Goal: Transaction & Acquisition: Purchase product/service

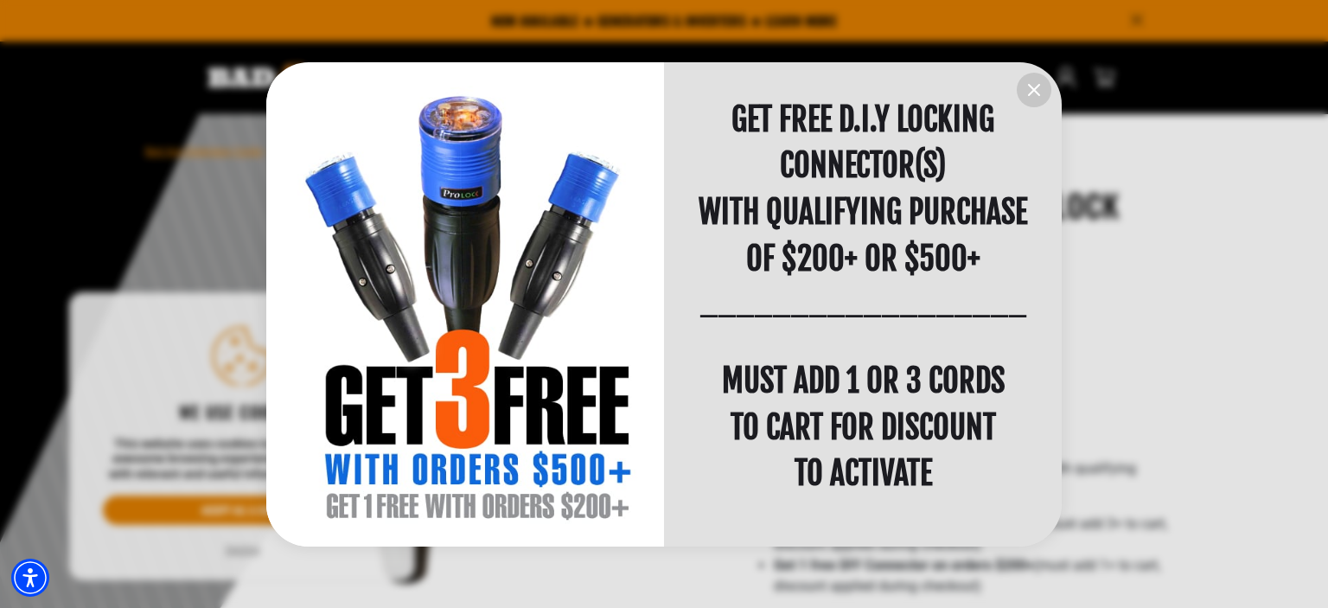
click at [1037, 92] on icon "information" at bounding box center [1034, 90] width 21 height 21
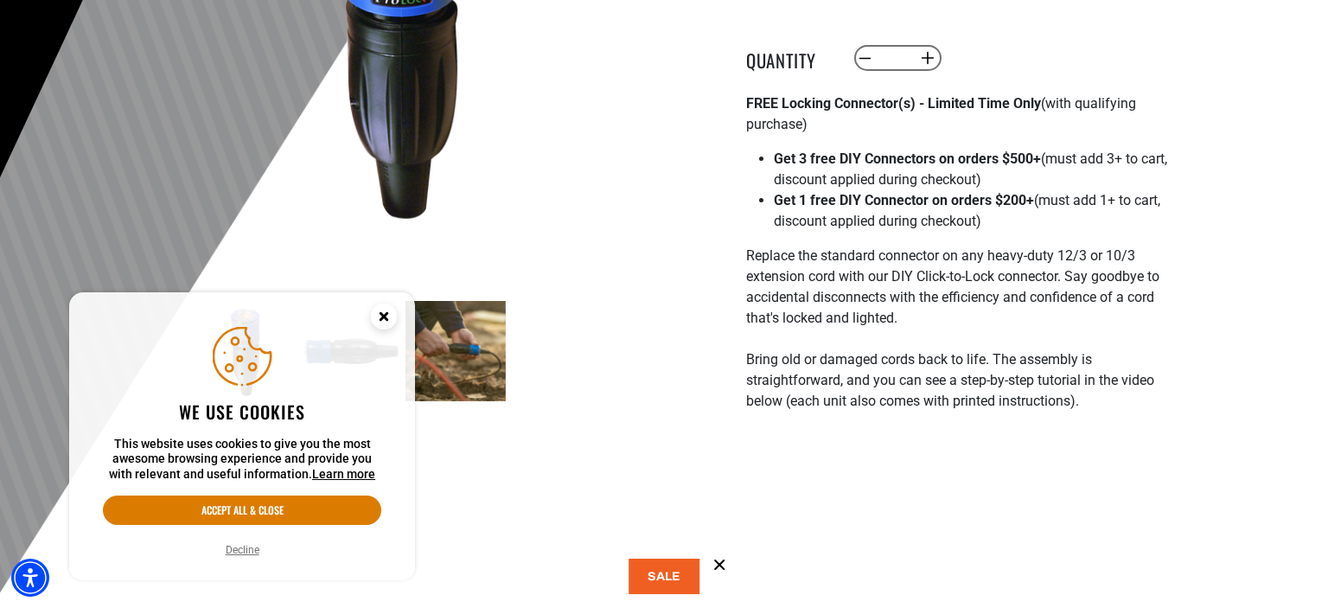
scroll to position [457, 0]
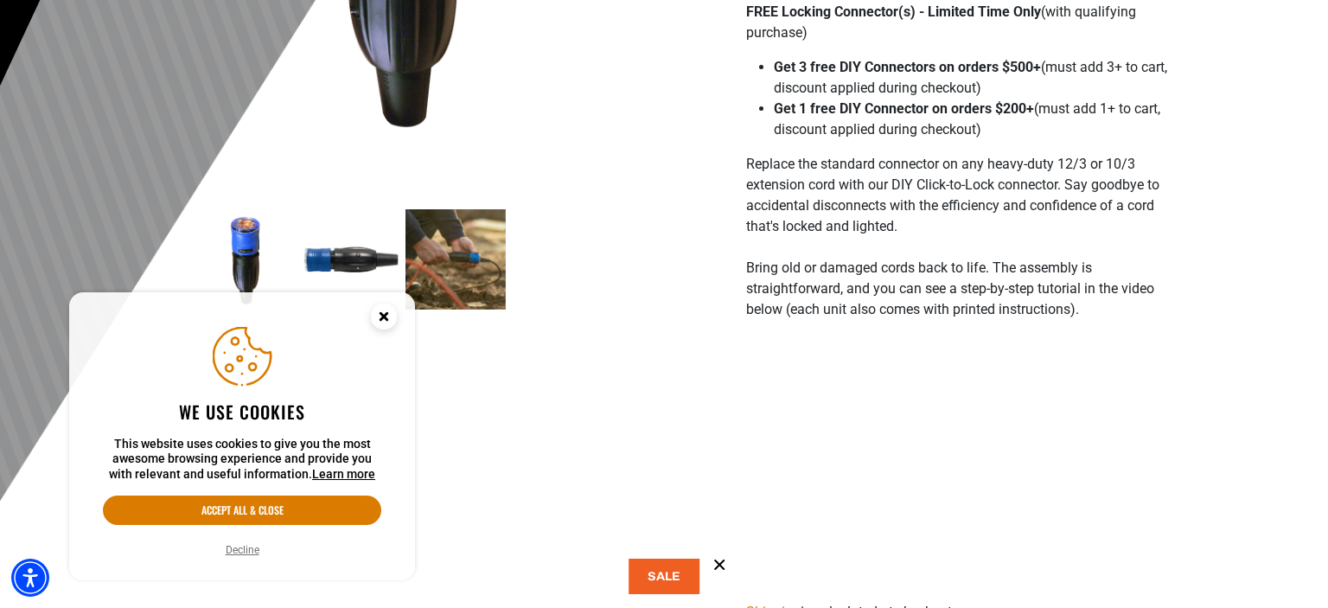
click at [451, 253] on img at bounding box center [456, 259] width 100 height 100
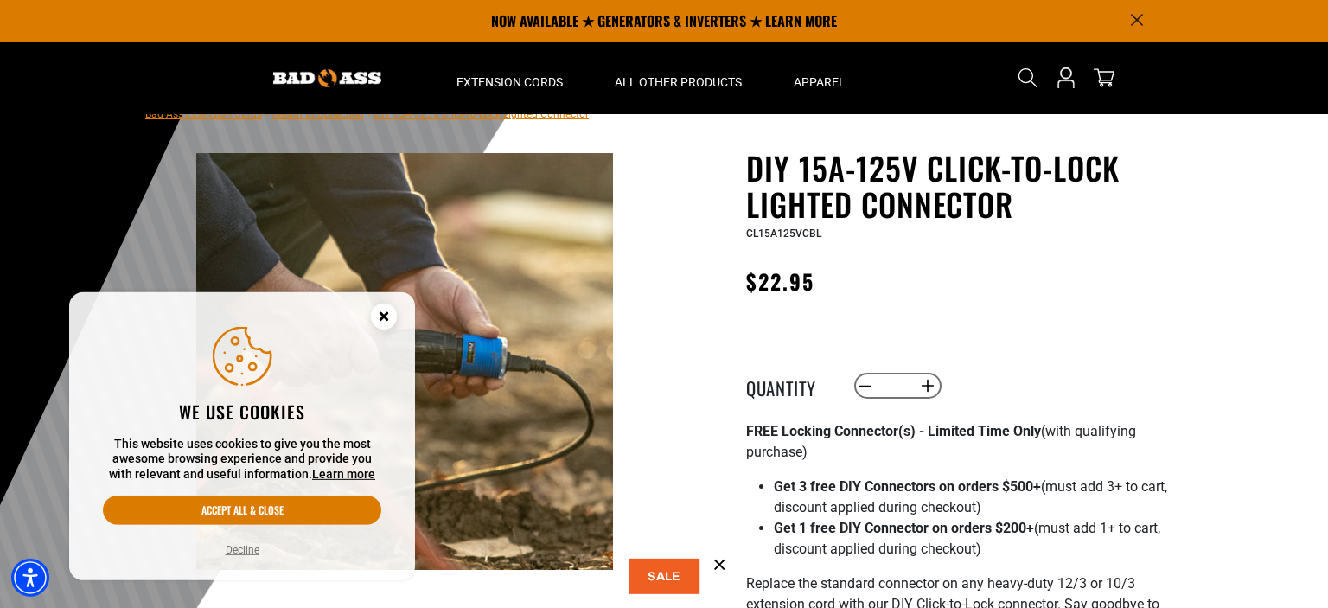
scroll to position [0, 0]
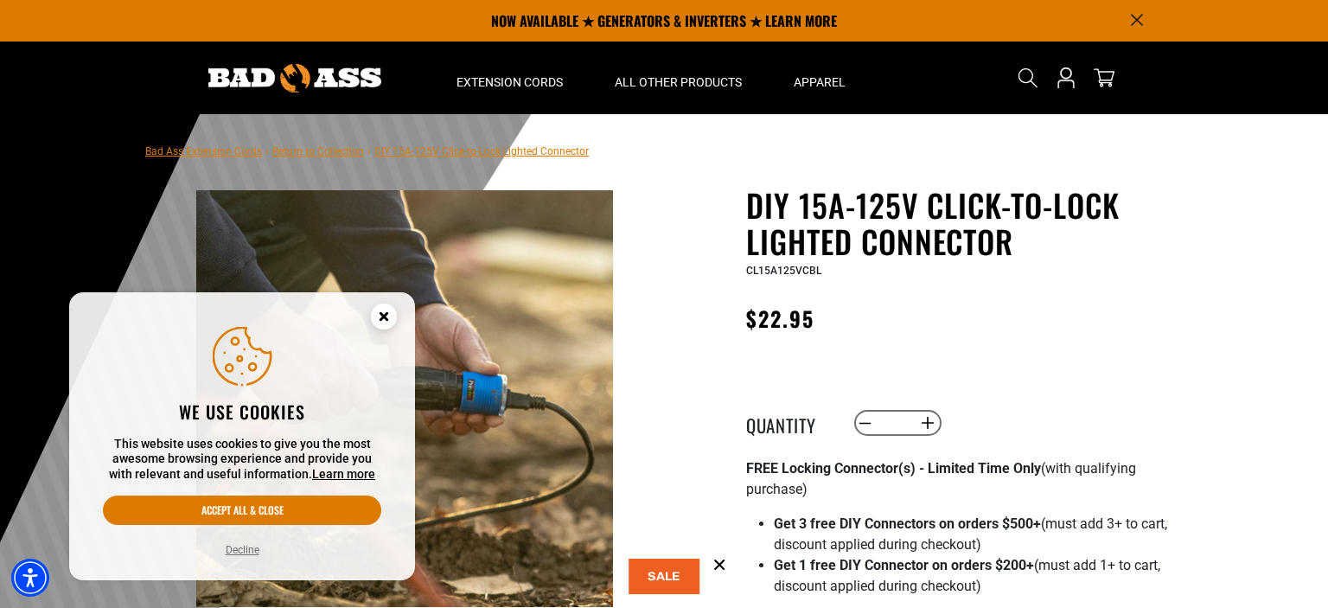
click at [390, 309] on circle "Close this option" at bounding box center [384, 316] width 26 height 26
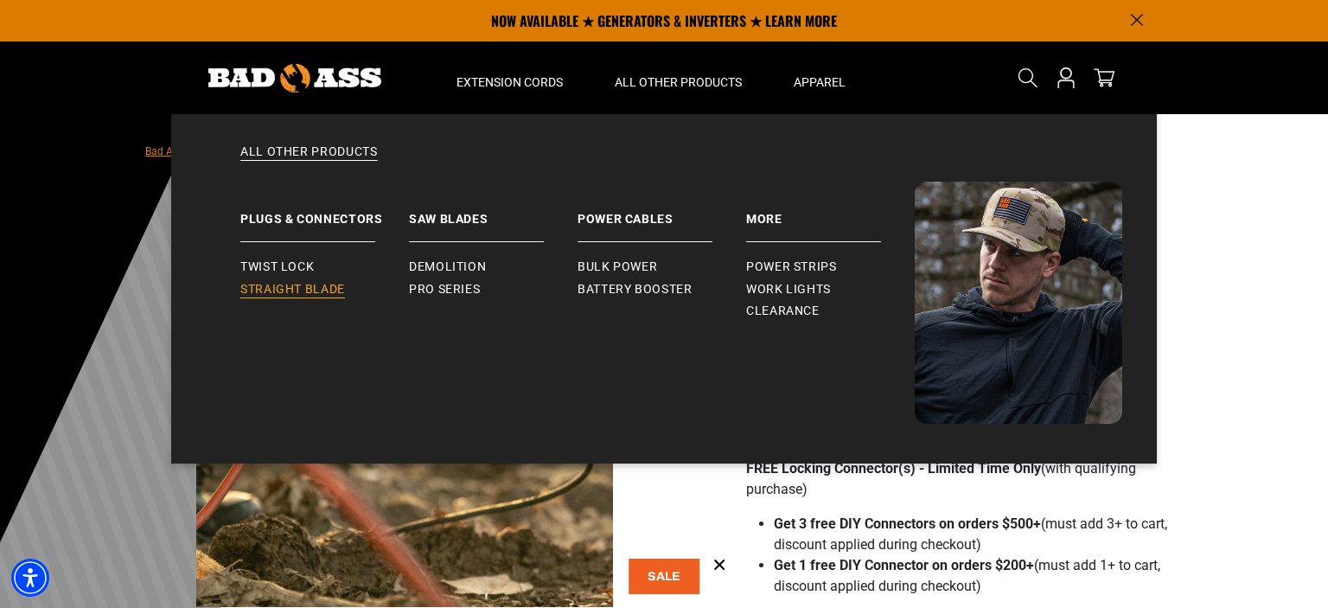
click at [265, 291] on span "Straight Blade" at bounding box center [292, 290] width 105 height 16
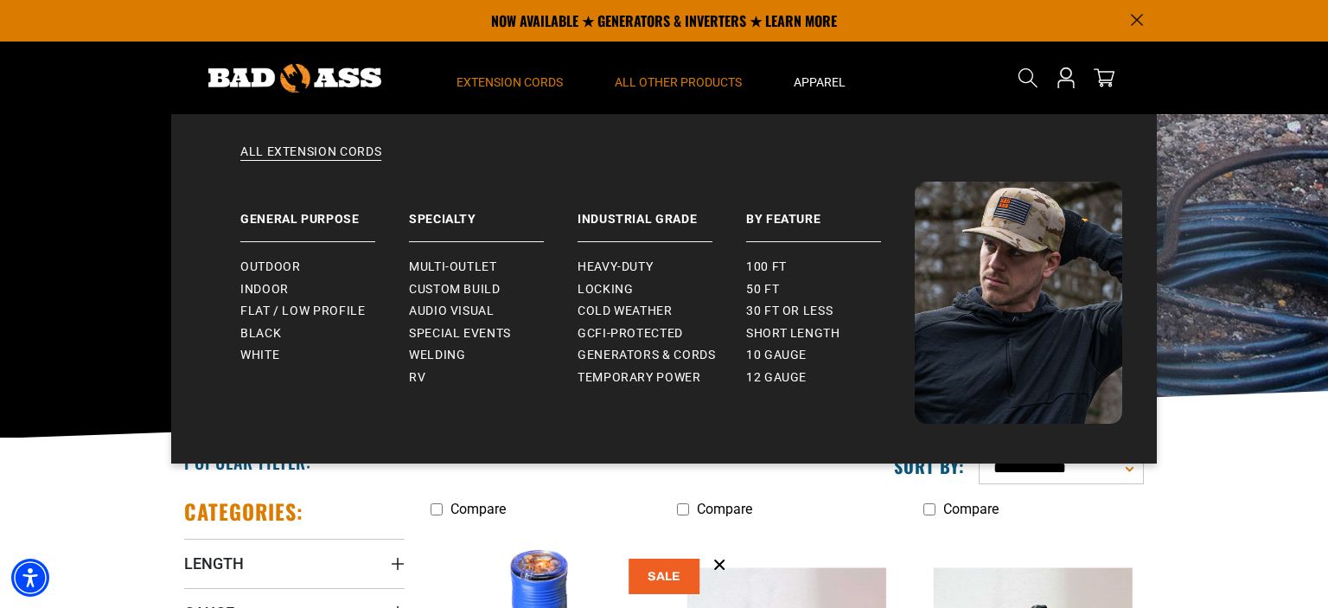
click at [509, 75] on span "Extension Cords" at bounding box center [510, 82] width 106 height 16
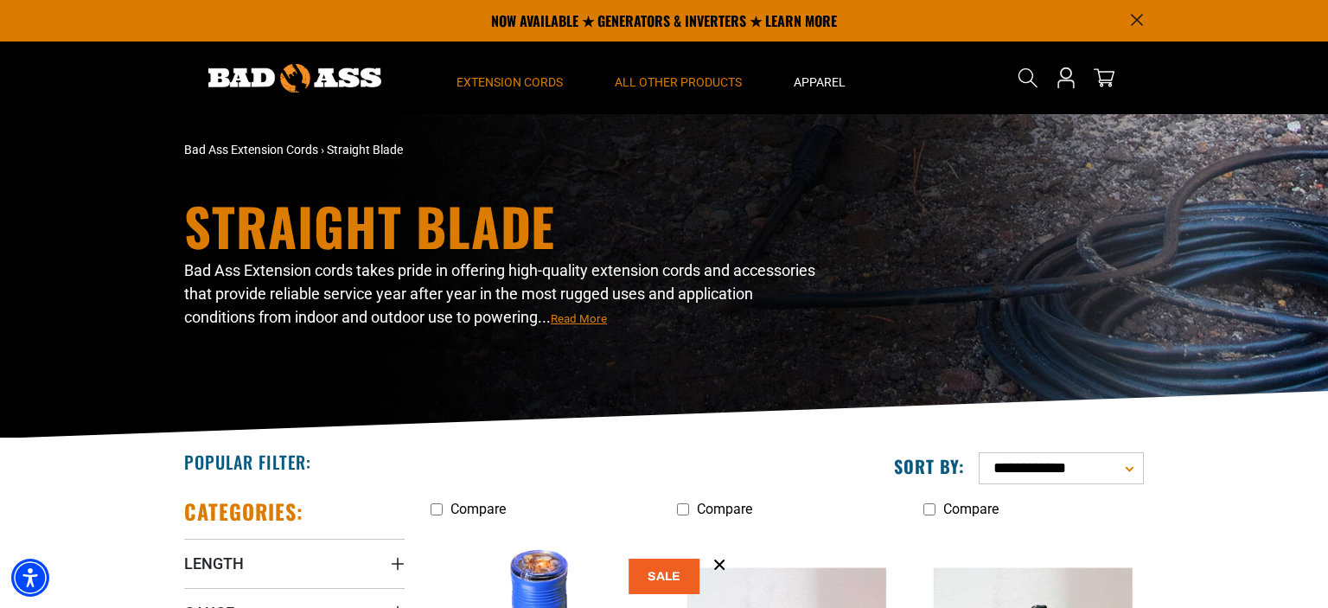
click at [509, 75] on span "Extension Cords" at bounding box center [510, 82] width 106 height 16
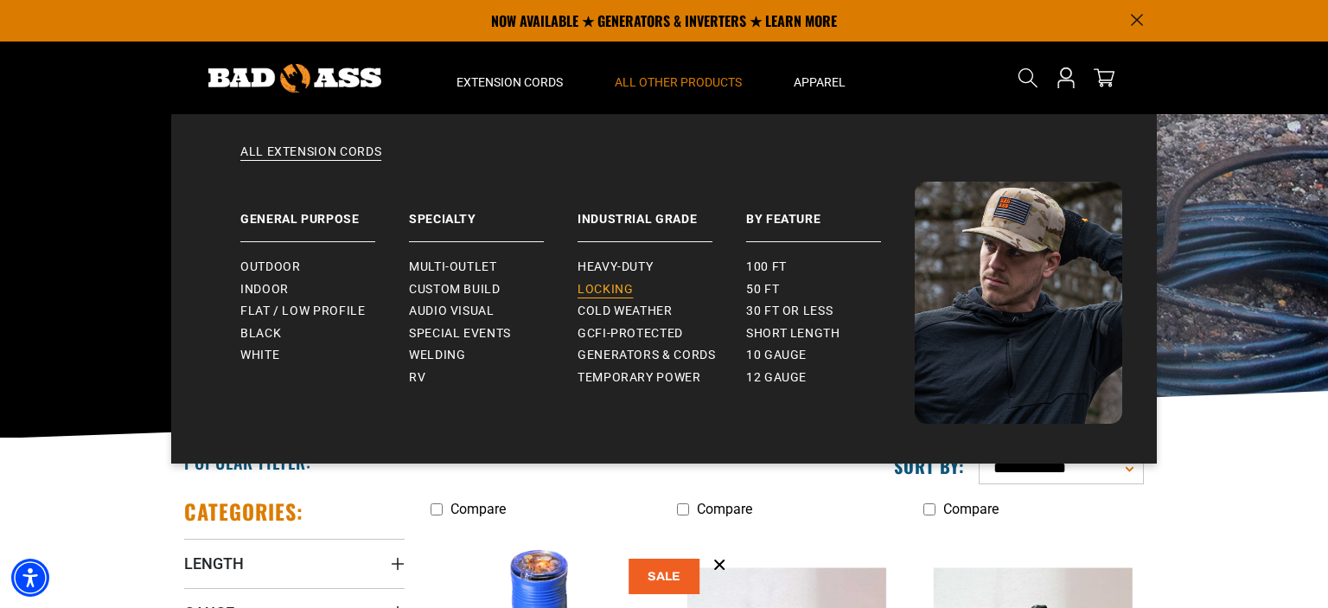
click at [604, 294] on span "Locking" at bounding box center [605, 290] width 55 height 16
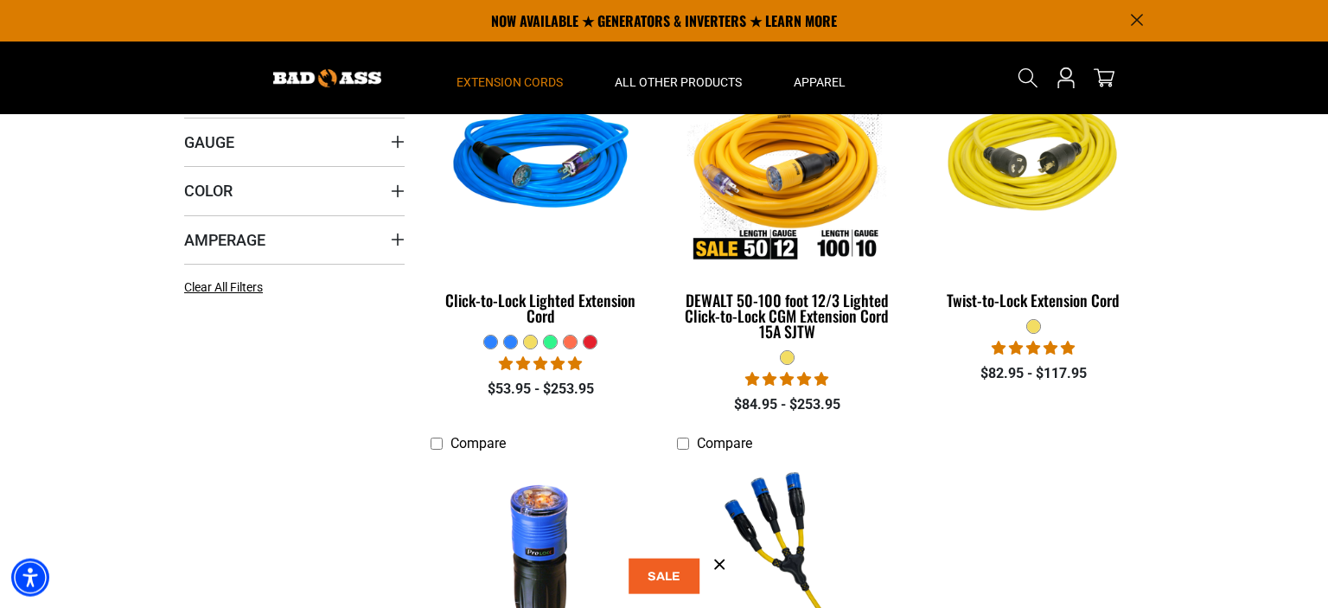
scroll to position [365, 0]
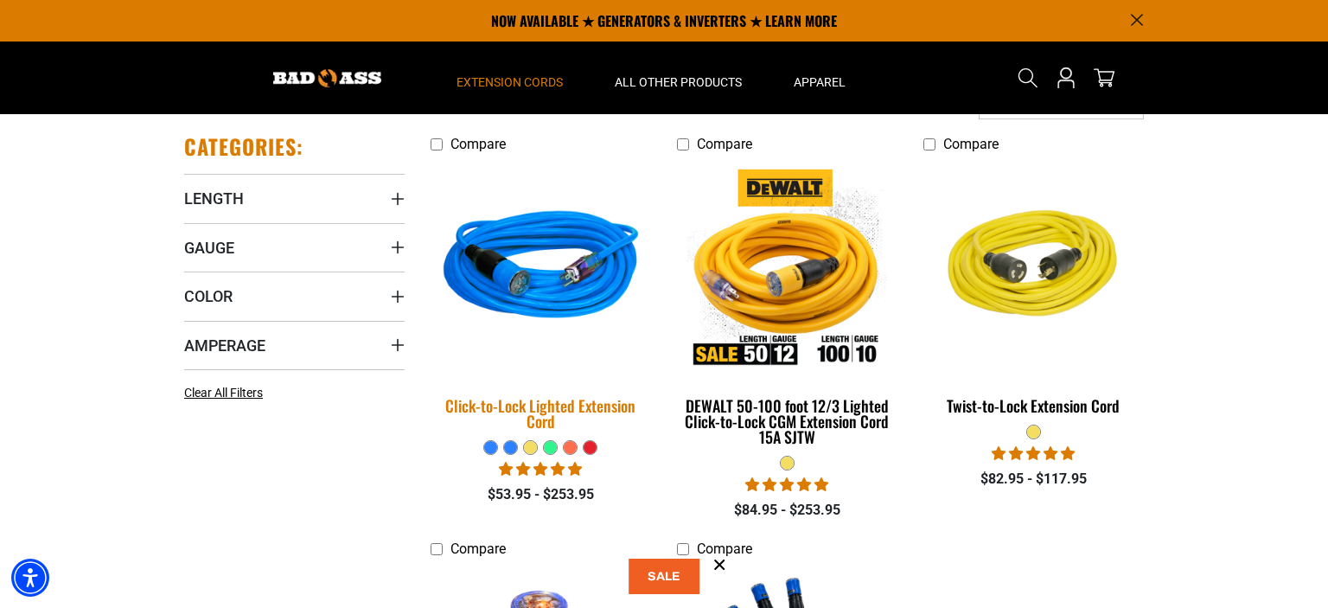
click at [604, 410] on div "Click-to-Lock Lighted Extension Cord" at bounding box center [541, 413] width 220 height 31
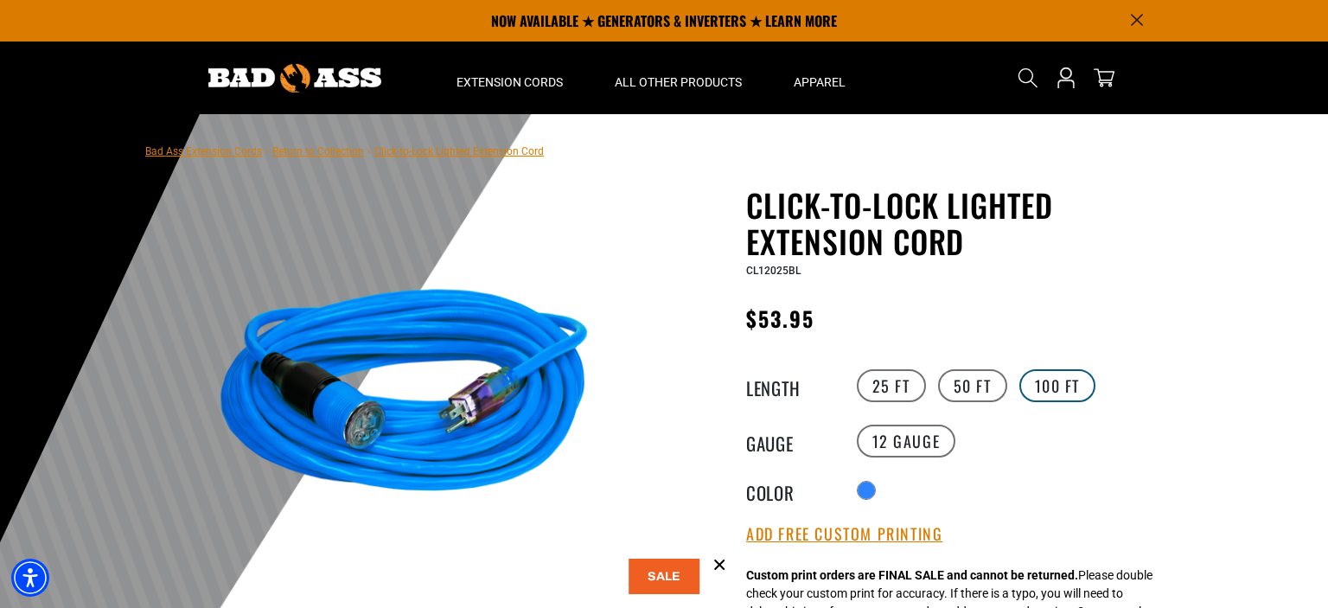
click at [1052, 382] on label "100 FT" at bounding box center [1057, 385] width 77 height 33
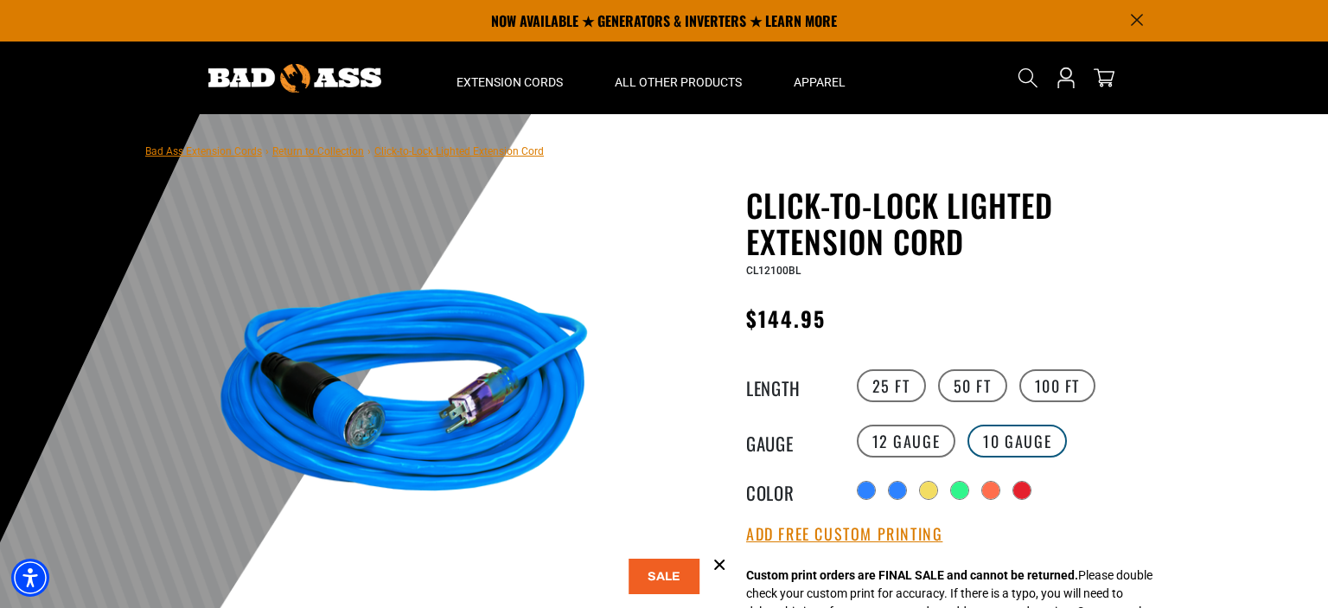
click at [1005, 430] on label "10 Gauge products.product.variant_sold_out_or_unavailable" at bounding box center [1017, 441] width 99 height 33
click at [943, 441] on label "12 Gauge" at bounding box center [906, 441] width 99 height 33
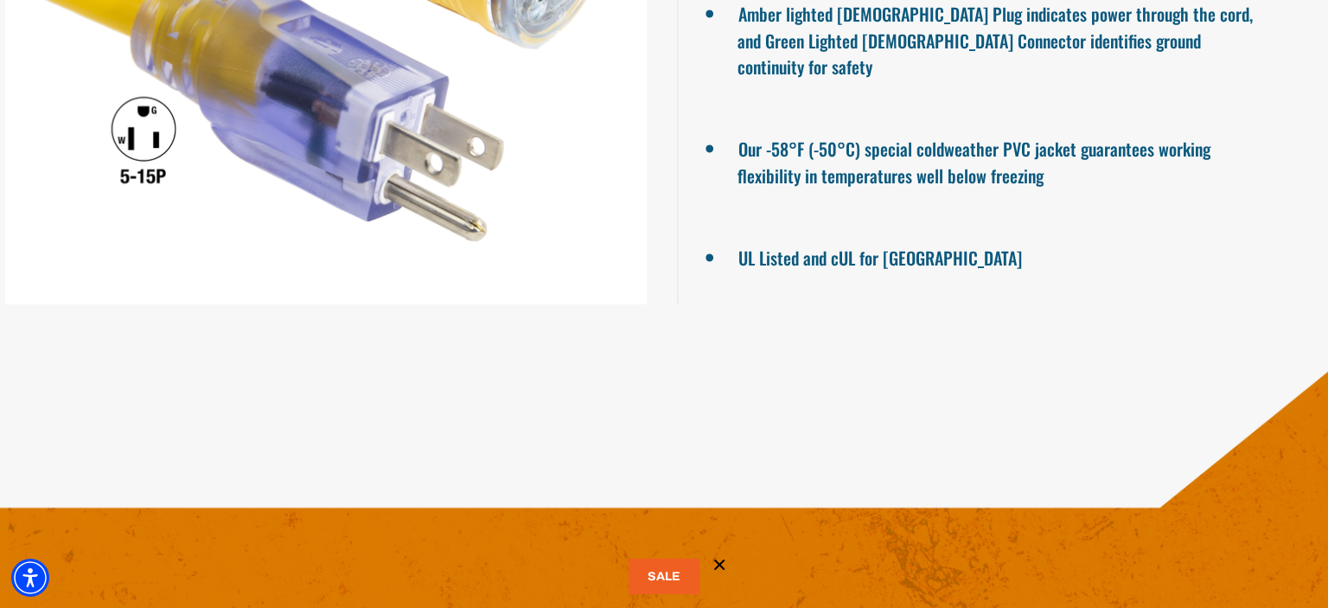
scroll to position [1917, 0]
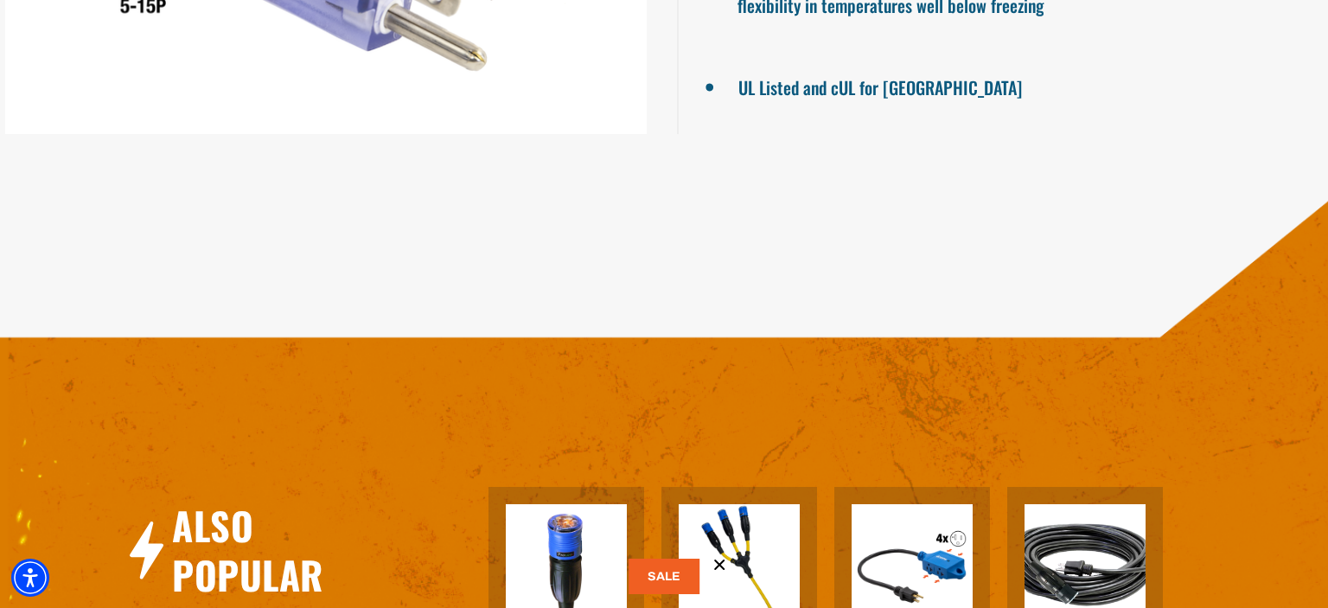
click at [667, 563] on button at bounding box center [664, 576] width 71 height 35
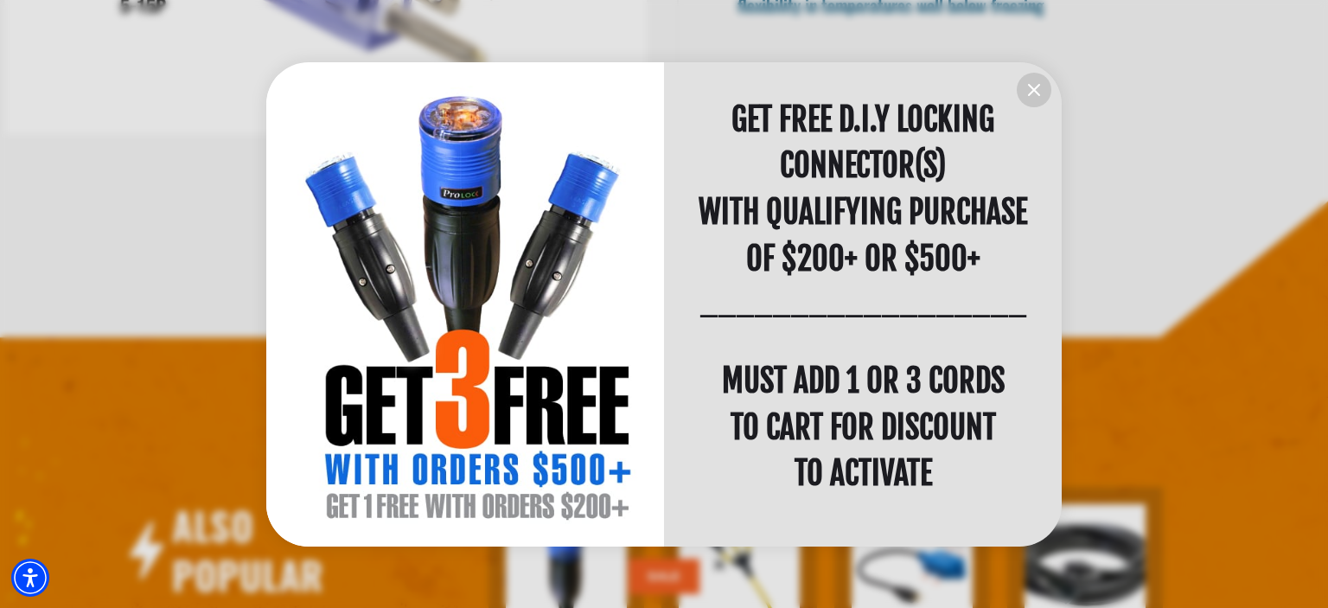
click at [1026, 98] on icon "information" at bounding box center [1034, 90] width 21 height 21
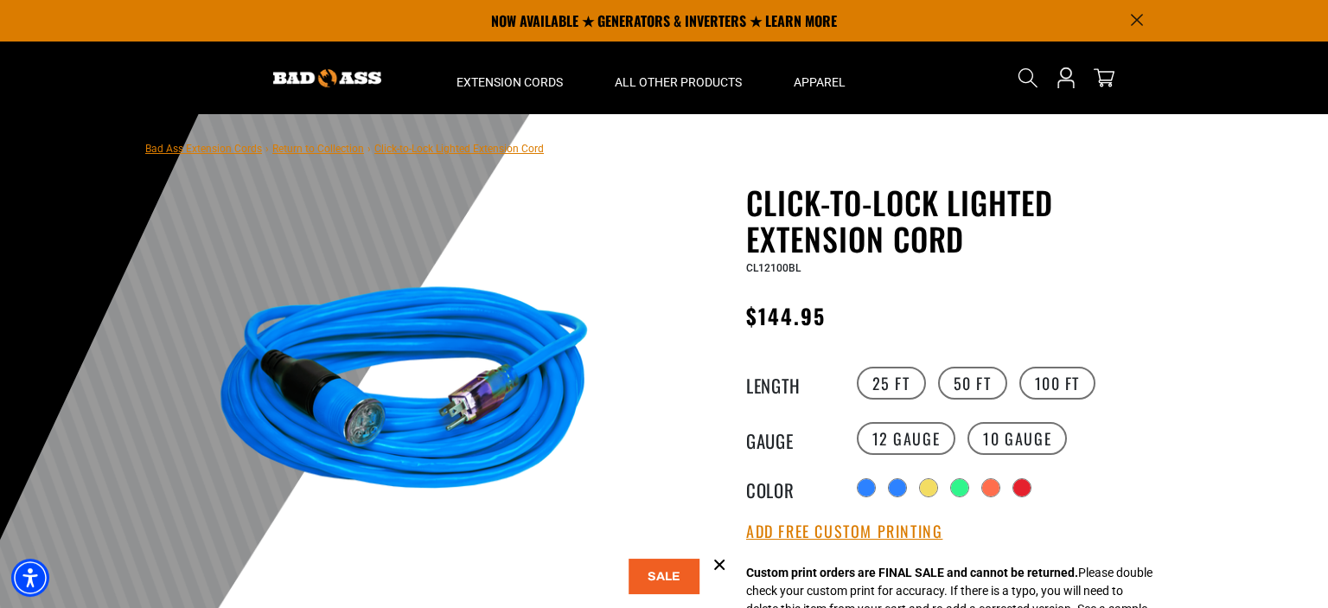
scroll to position [0, 0]
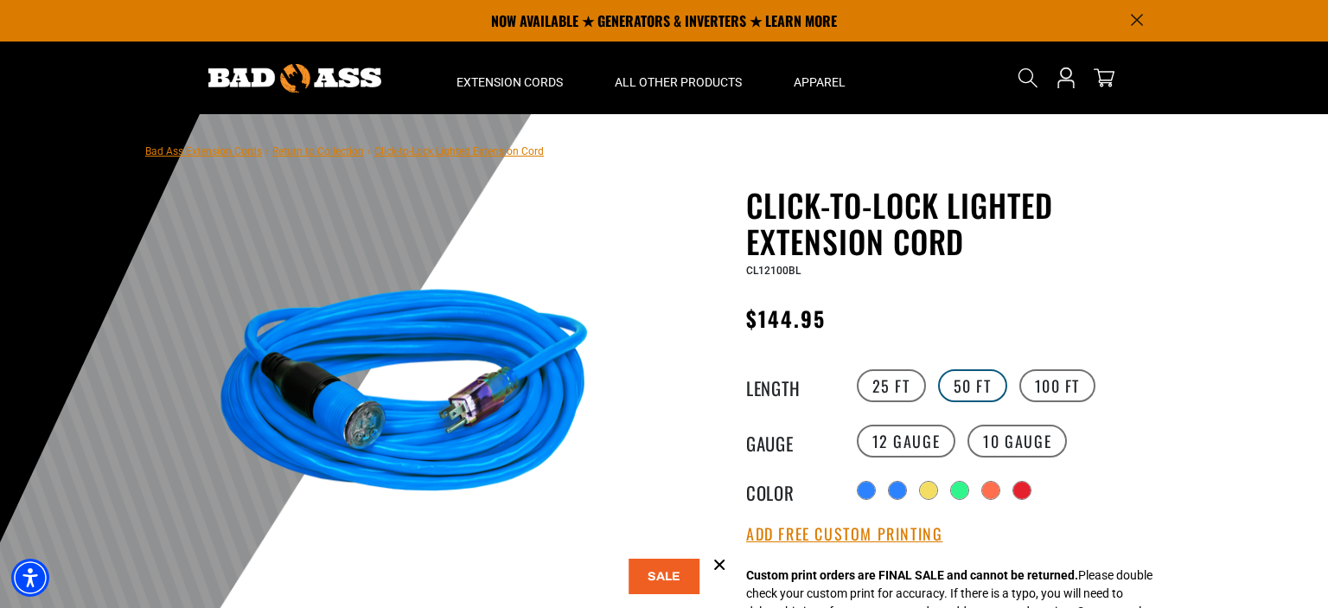
click at [977, 375] on label "50 FT" at bounding box center [972, 385] width 69 height 33
click at [1052, 381] on label "100 FT" at bounding box center [1057, 385] width 77 height 33
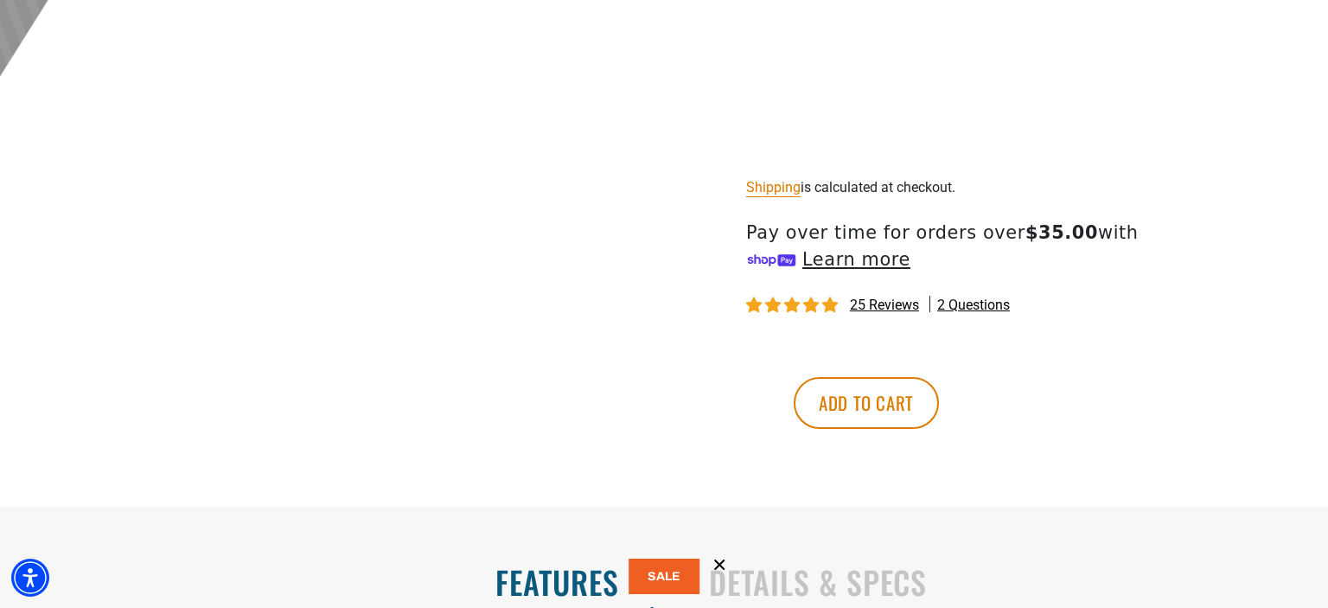
scroll to position [913, 0]
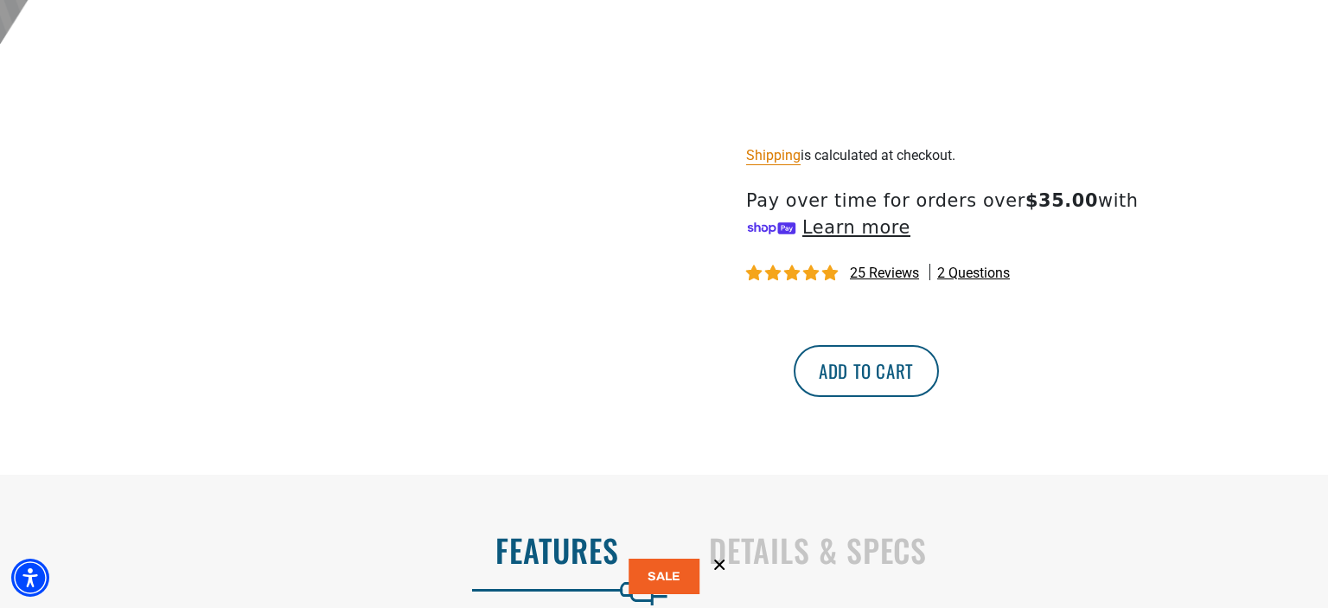
click at [939, 397] on button "Add to cart" at bounding box center [866, 371] width 145 height 52
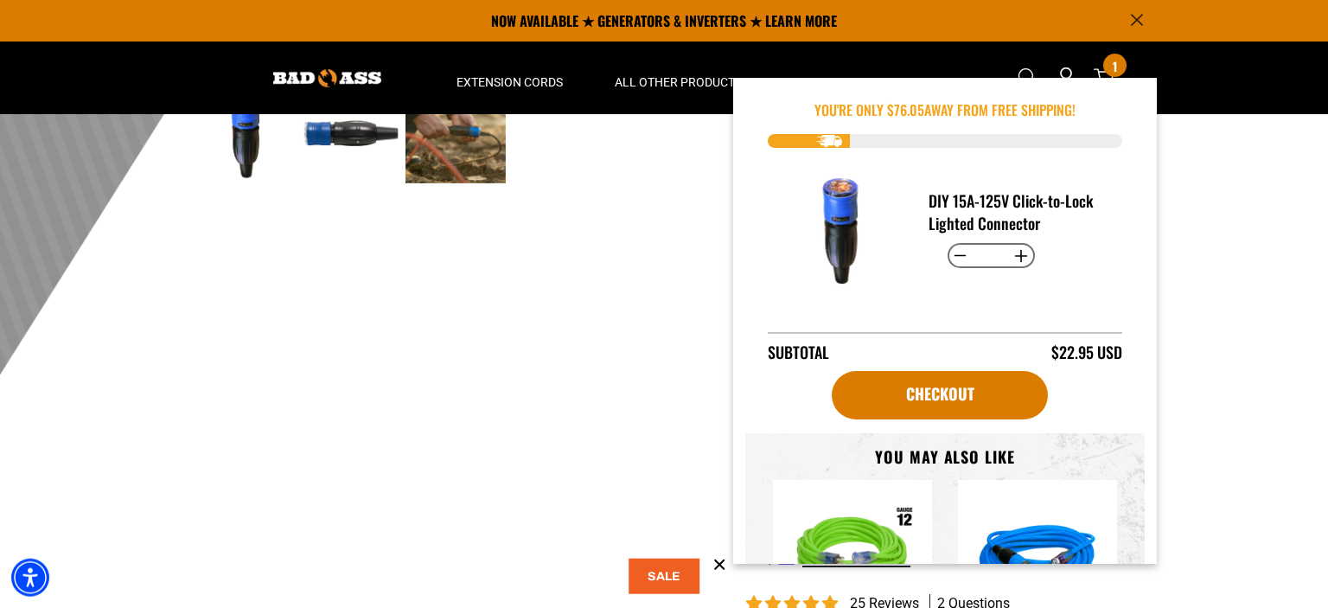
scroll to position [457, 0]
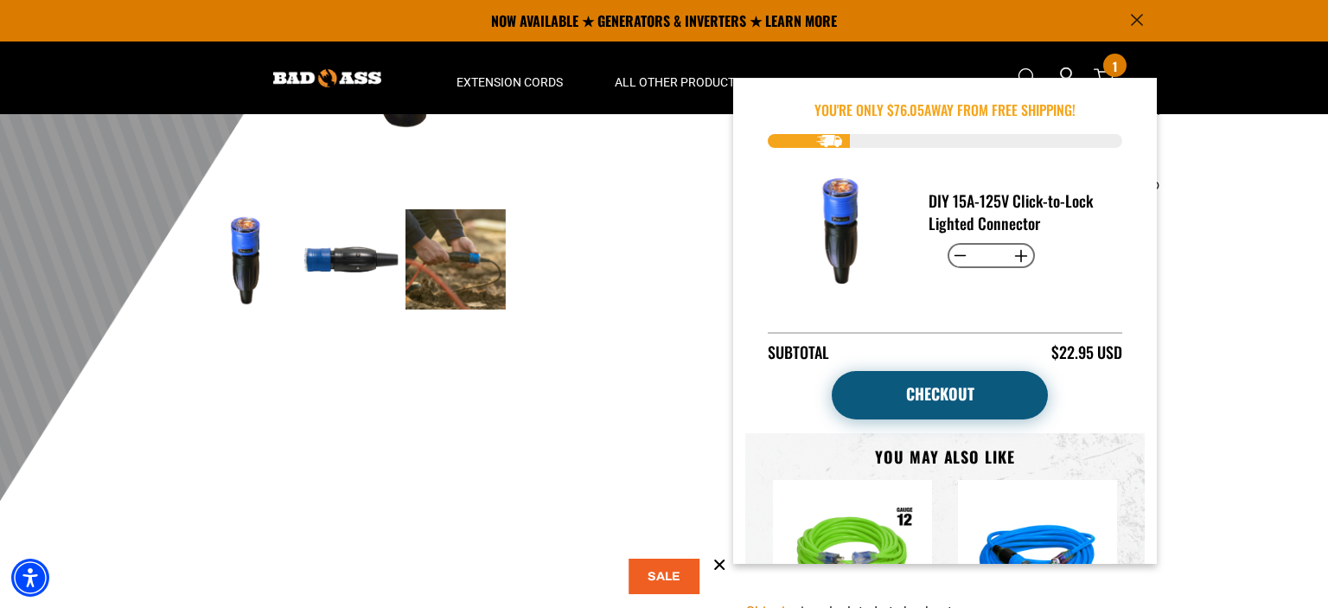
click at [978, 386] on link "Checkout" at bounding box center [940, 395] width 216 height 48
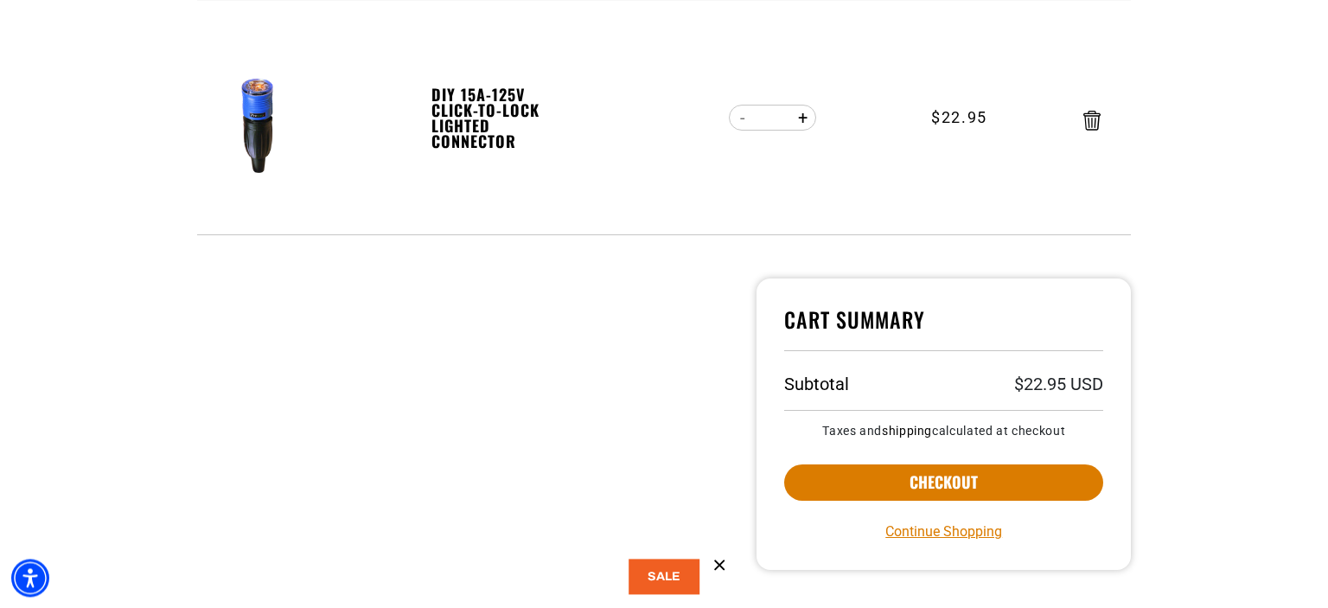
scroll to position [457, 0]
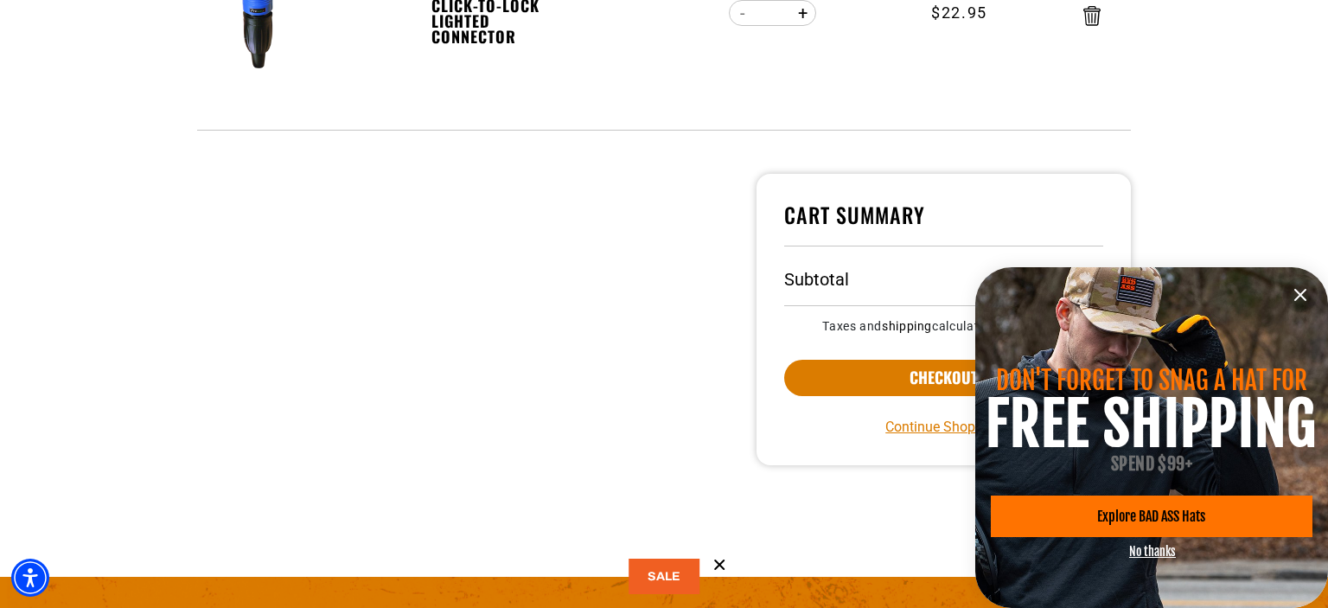
click at [1306, 292] on icon "information" at bounding box center [1300, 294] width 21 height 21
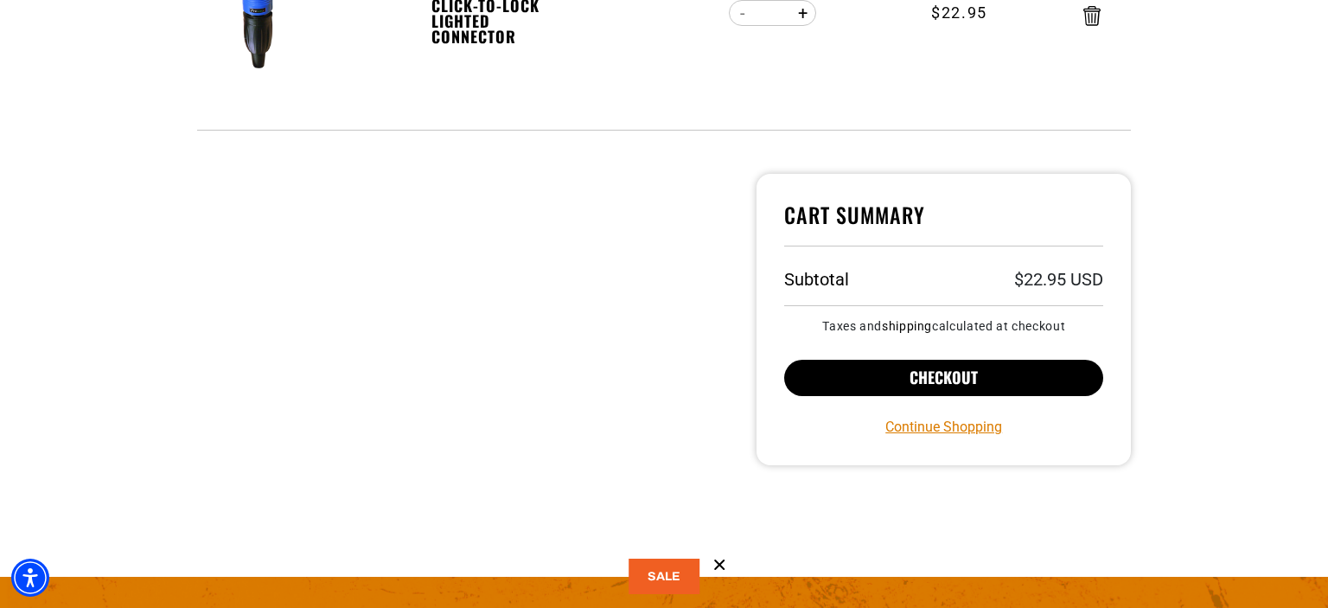
click at [971, 375] on button "Checkout" at bounding box center [943, 378] width 319 height 36
